Goal: Information Seeking & Learning: Learn about a topic

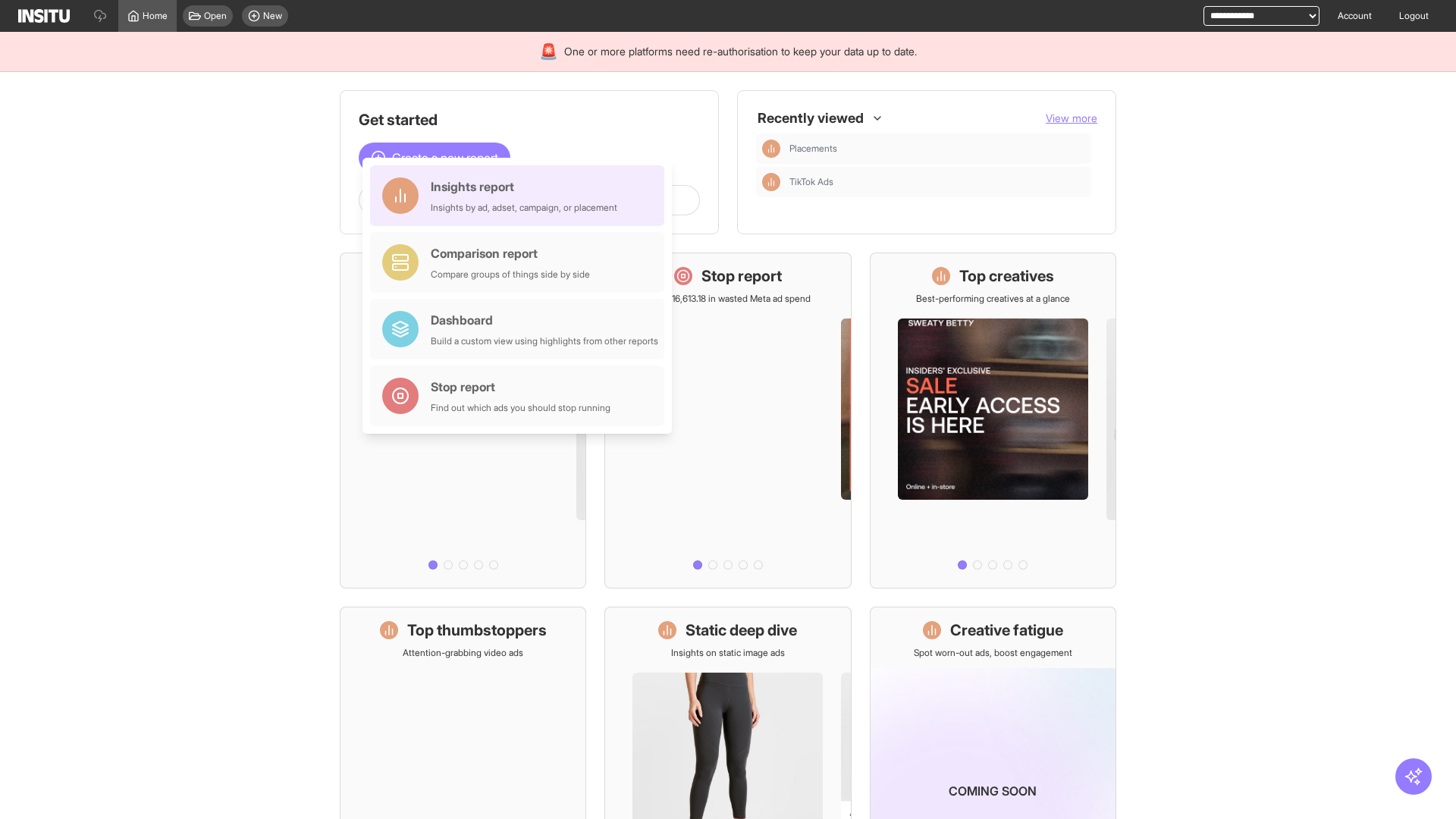
click at [521, 196] on div "Insights report Insights by ad, adset, campaign, or placement" at bounding box center [524, 196] width 186 height 37
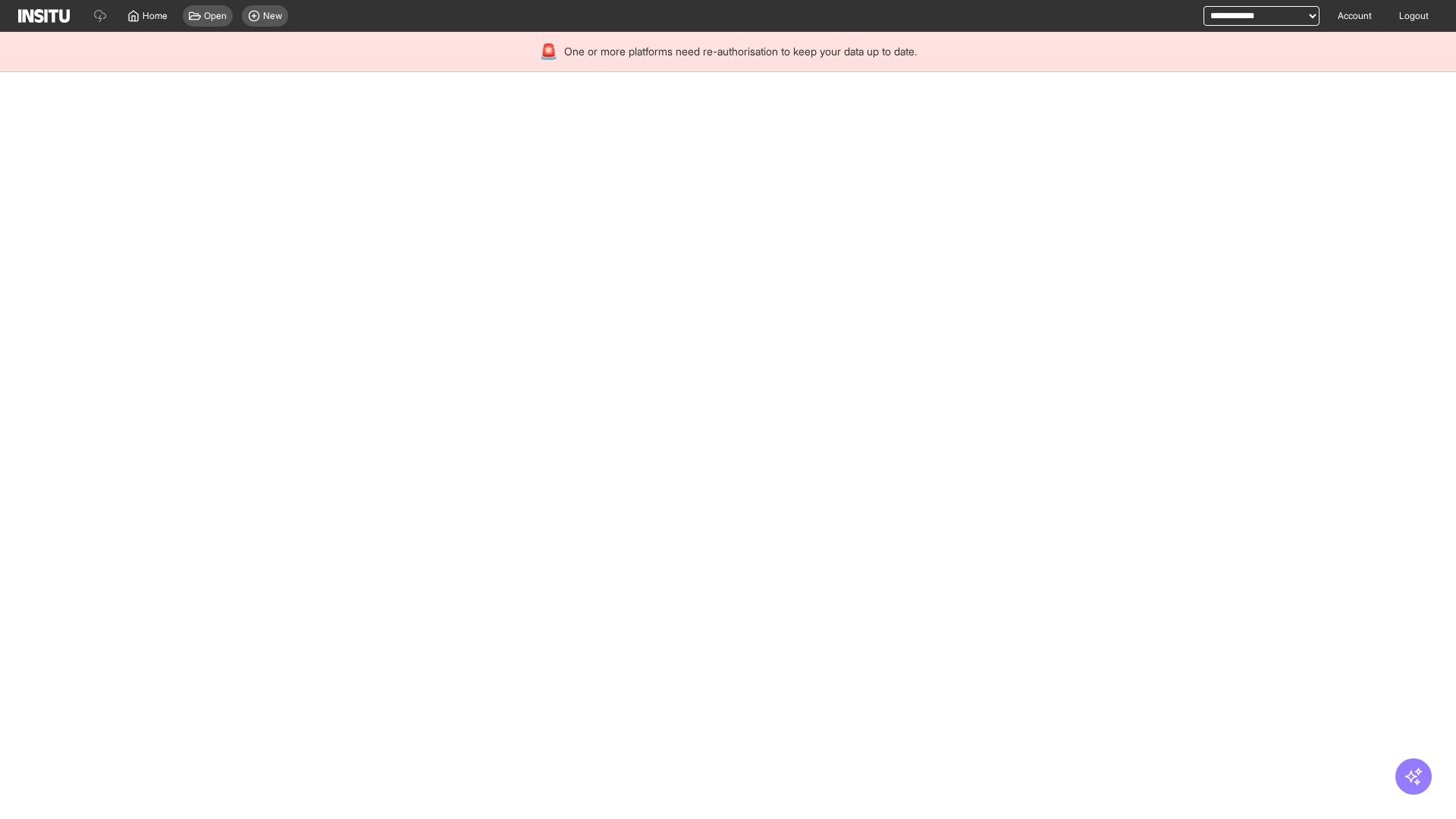
select select "**"
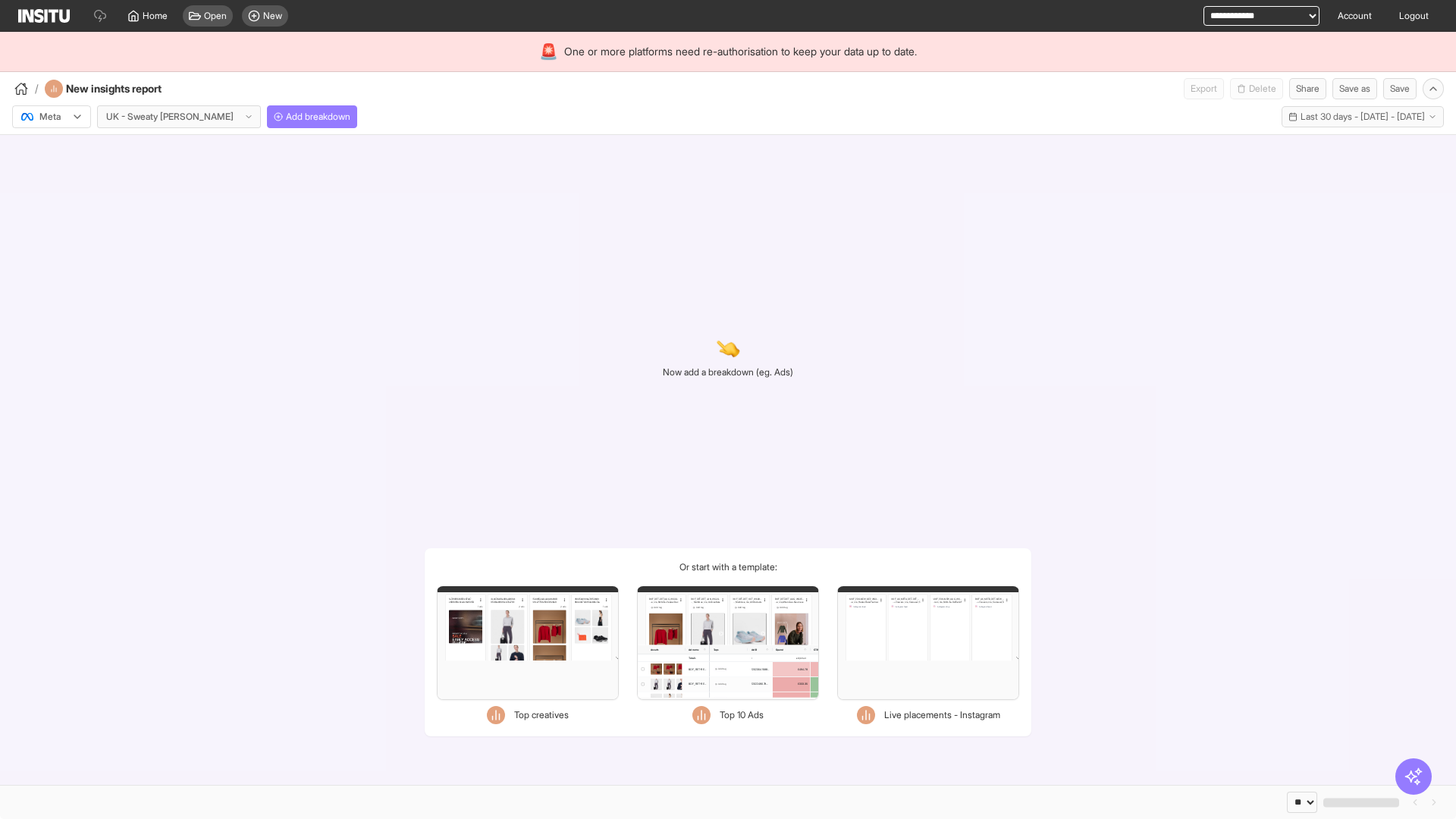
click at [52, 117] on div at bounding box center [41, 117] width 43 height 15
click at [51, 150] on span "Meta" at bounding box center [50, 150] width 21 height 14
click at [286, 117] on span "Add breakdown" at bounding box center [318, 117] width 64 height 12
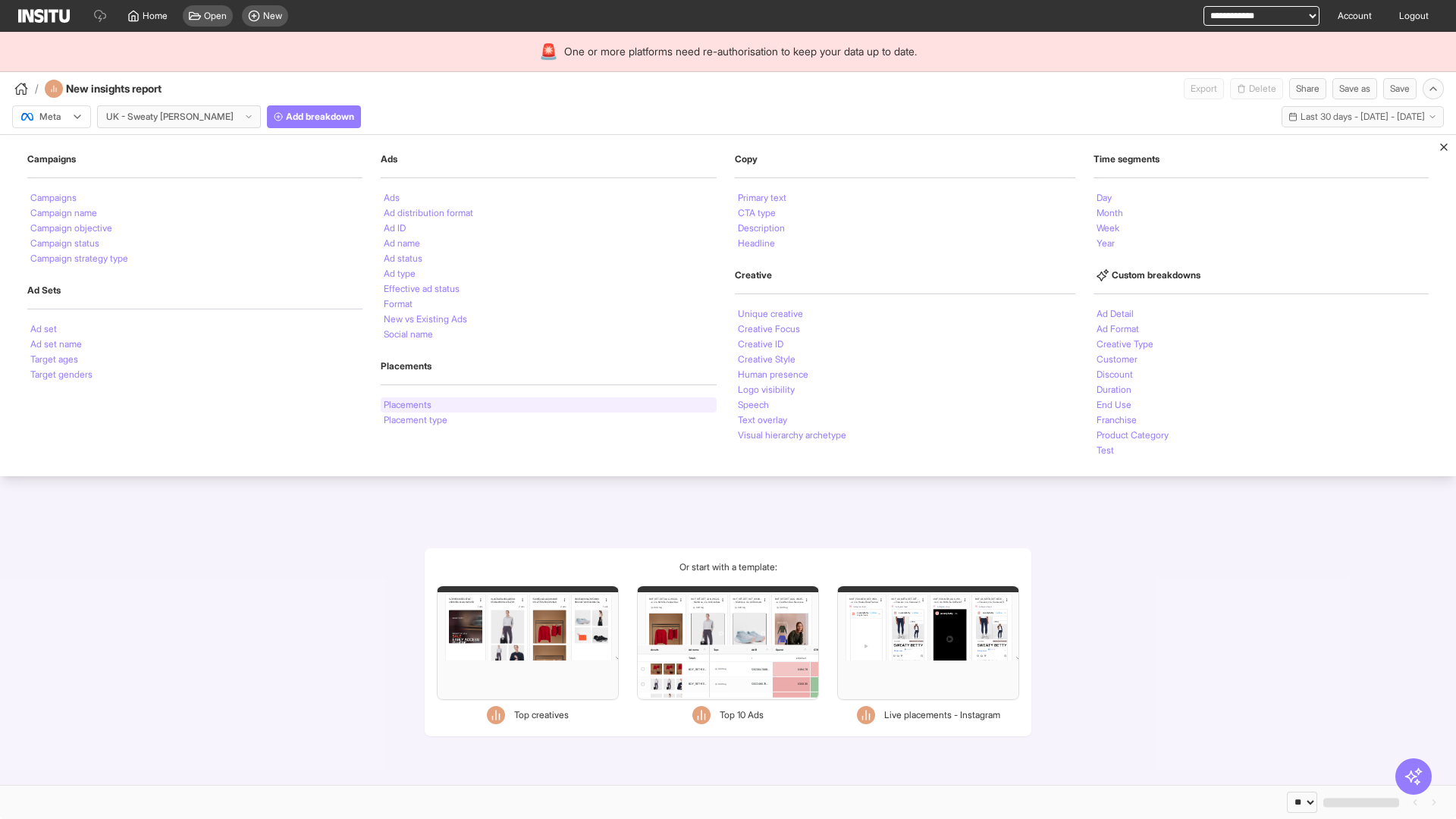
click at [407, 405] on li "Placements" at bounding box center [407, 405] width 48 height 9
